Goal: Navigation & Orientation: Go to known website

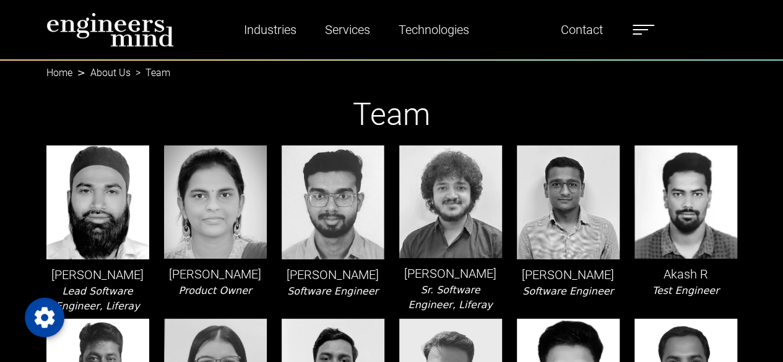
click at [40, 32] on div "Industries Financial Services Healthcare Manufacturing Services Digital Transfo…" at bounding box center [392, 29] width 706 height 35
click at [119, 28] on img at bounding box center [110, 29] width 128 height 35
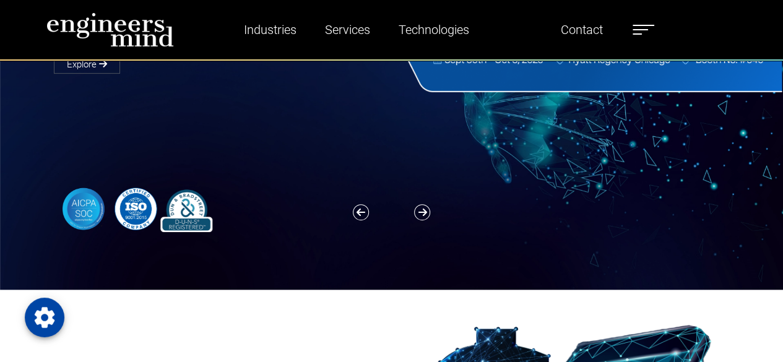
scroll to position [186, 0]
